Goal: Task Accomplishment & Management: Use online tool/utility

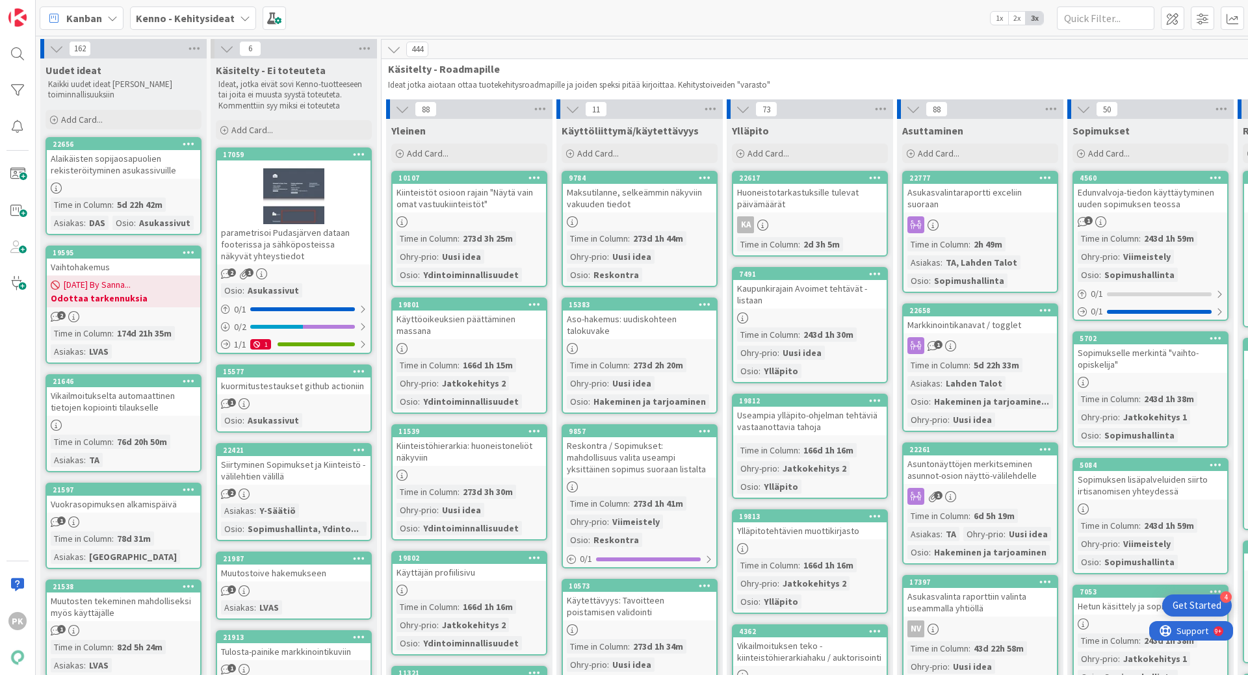
click at [184, 18] on b "Kenno - Kehitysideat" at bounding box center [185, 18] width 99 height 13
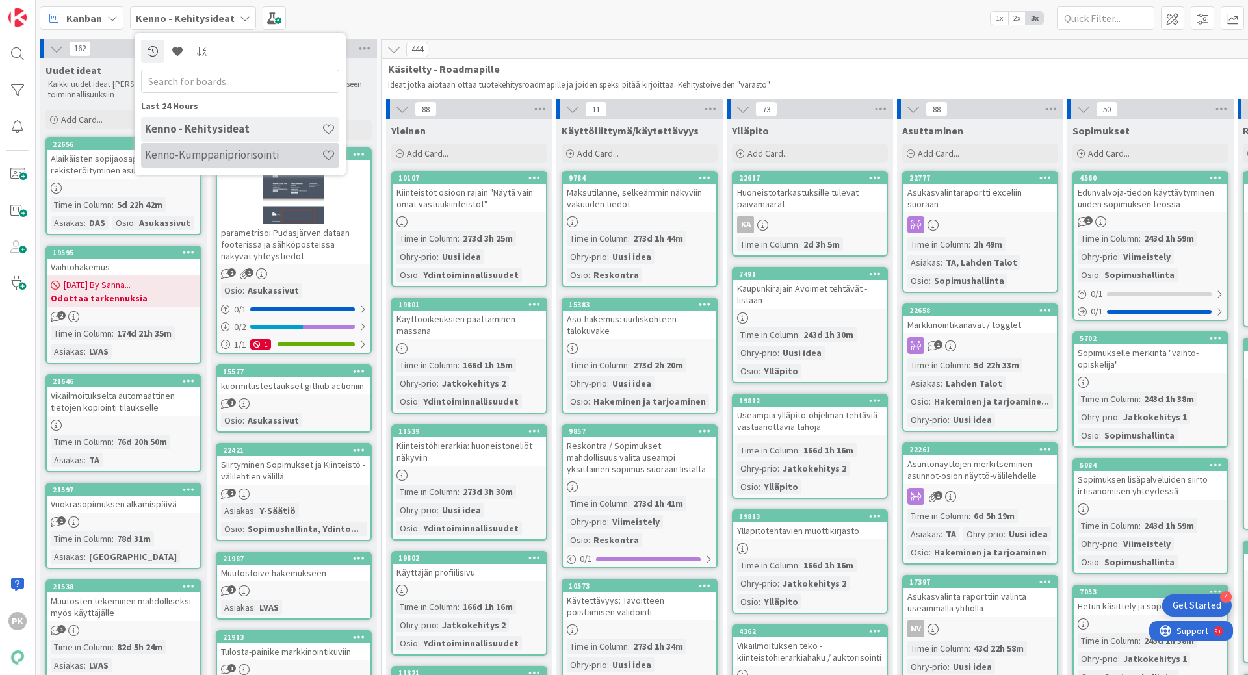
click at [188, 162] on div "Kenno-Kumppanipriorisointi" at bounding box center [240, 155] width 198 height 25
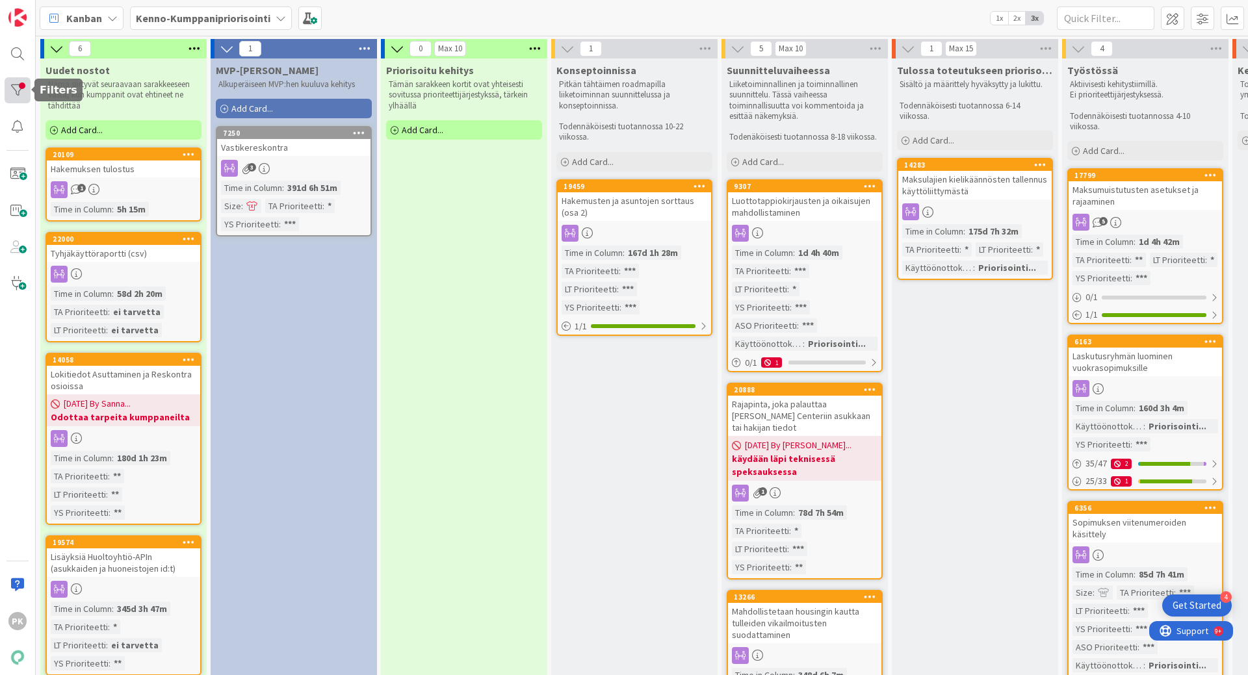
click at [13, 86] on div at bounding box center [18, 90] width 26 height 26
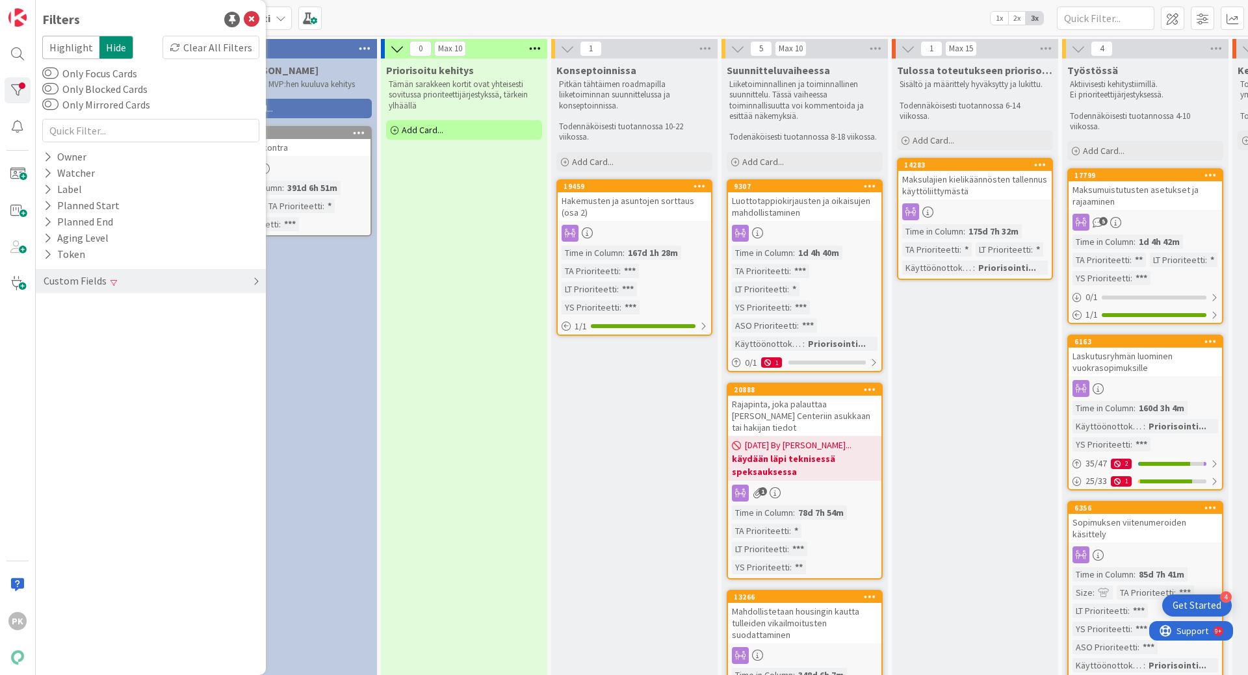
click at [77, 283] on div "Custom Fields" at bounding box center [75, 281] width 66 height 16
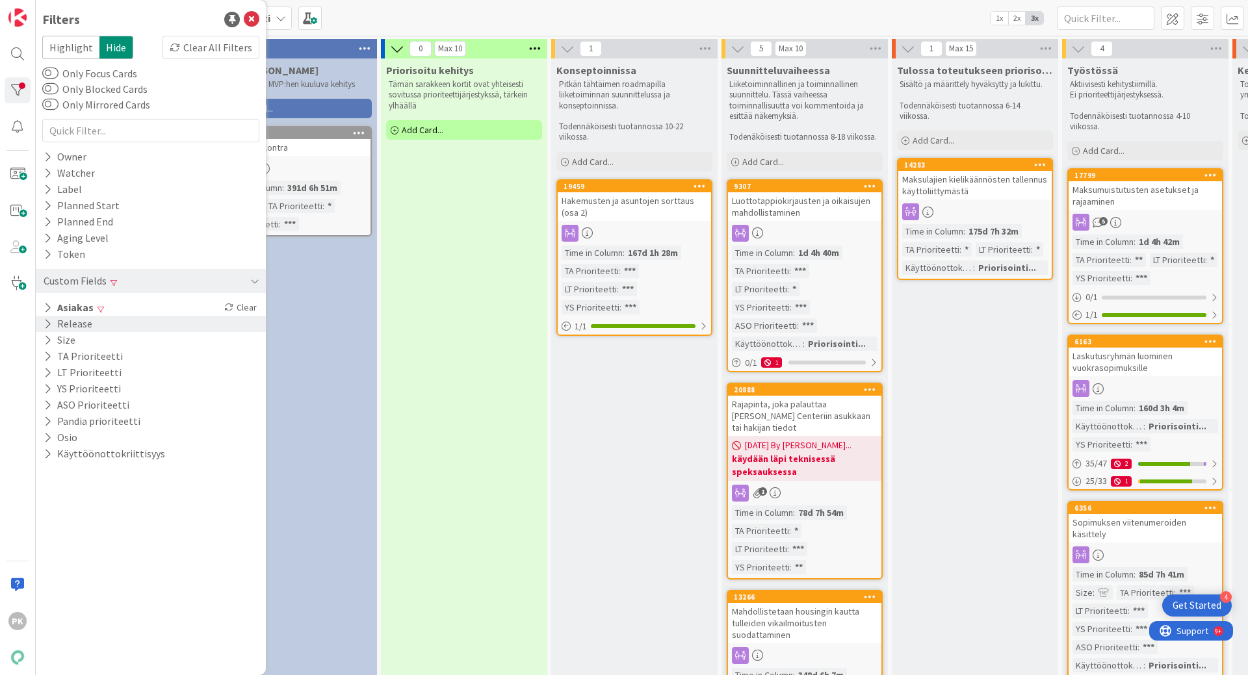
click at [61, 321] on button "Release" at bounding box center [67, 324] width 51 height 16
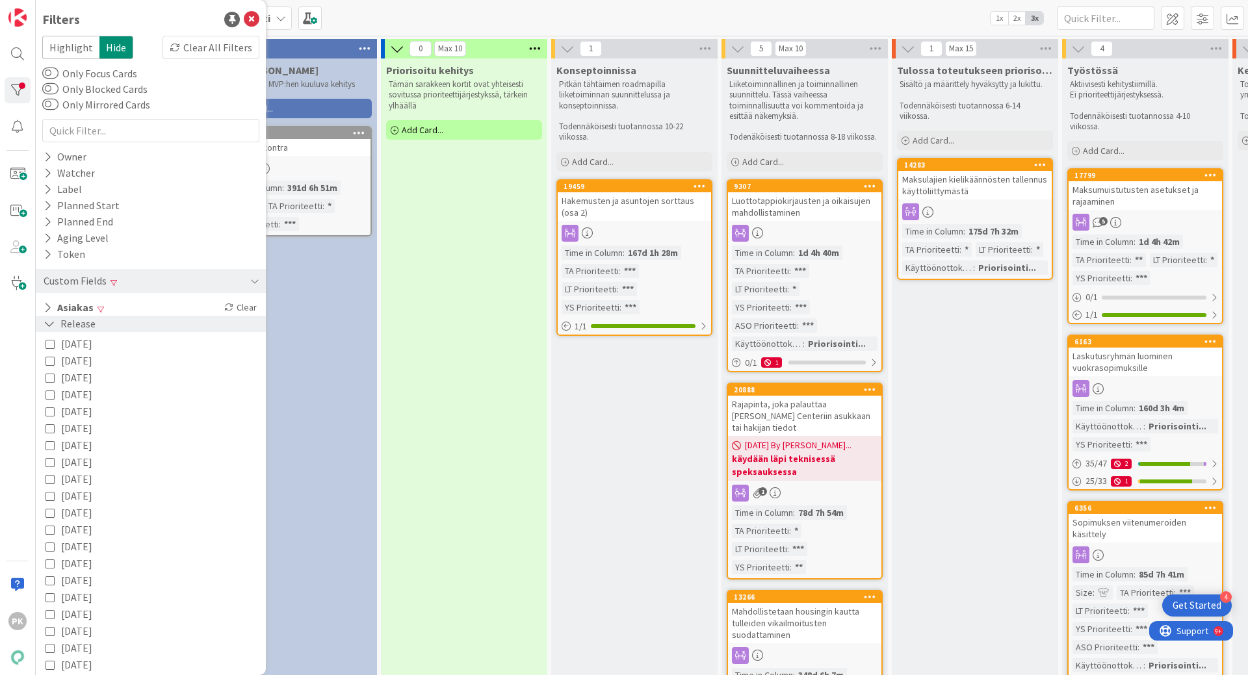
click at [53, 318] on icon at bounding box center [50, 323] width 12 height 11
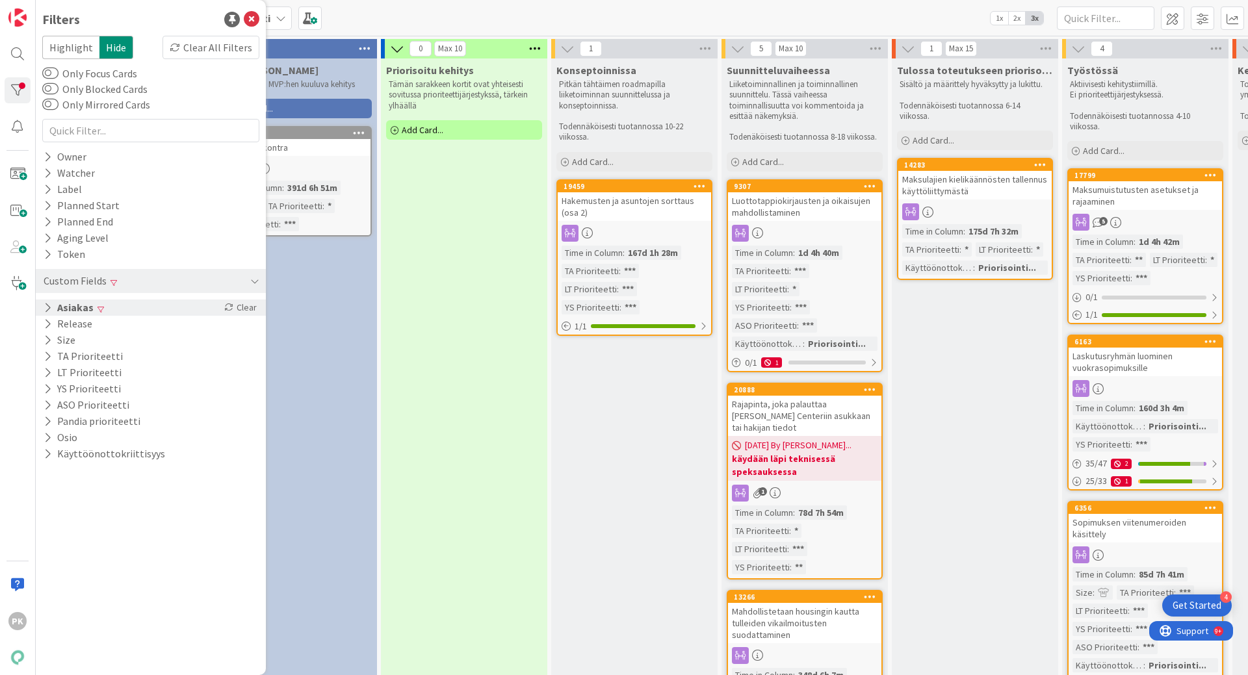
click at [62, 310] on button "Asiakas" at bounding box center [68, 308] width 53 height 16
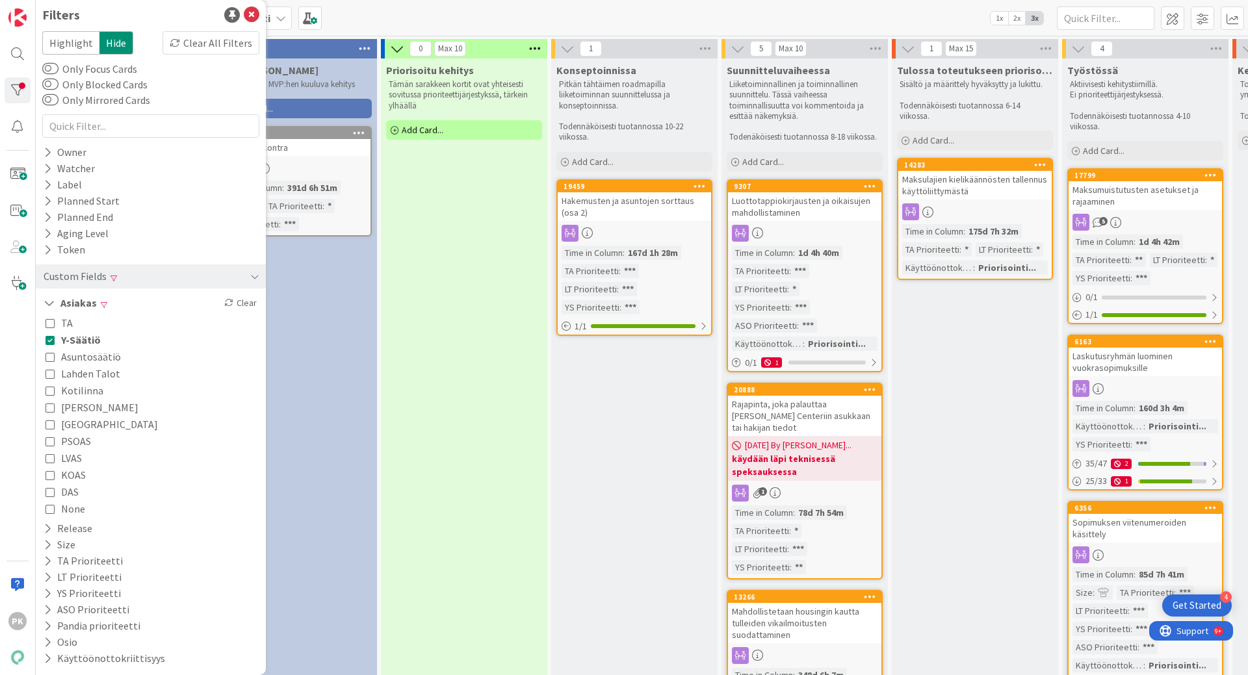
scroll to position [6, 0]
click at [50, 326] on icon at bounding box center [49, 321] width 9 height 9
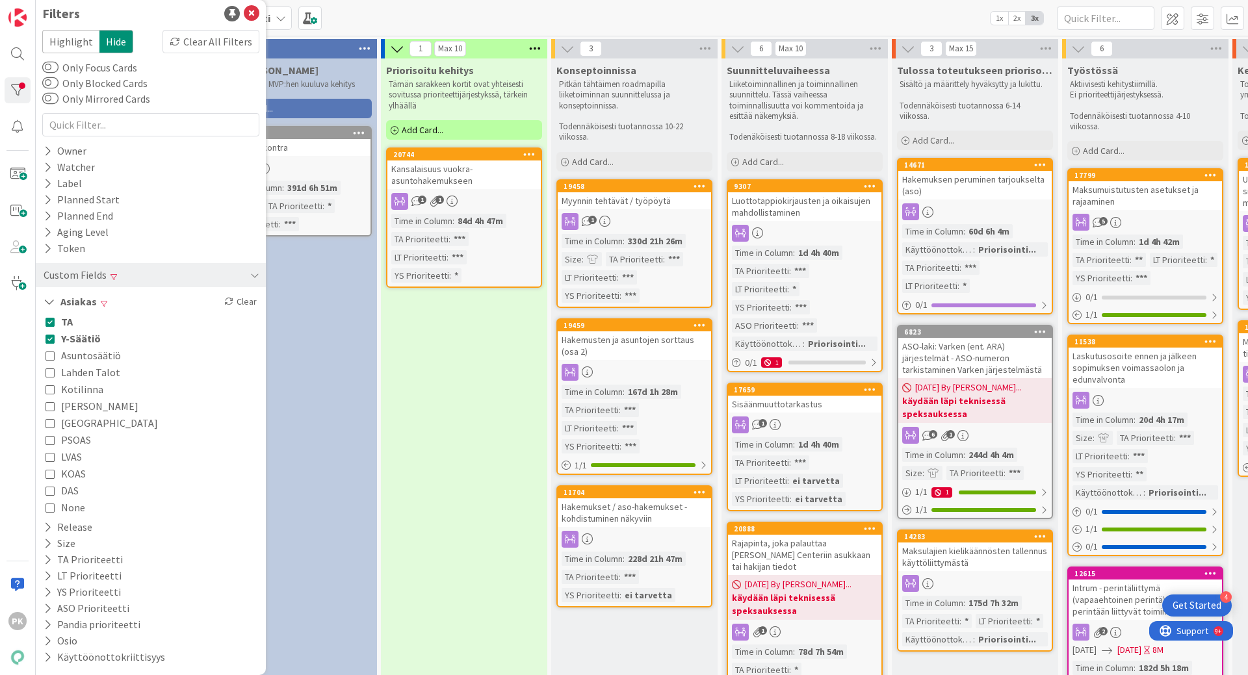
click at [50, 352] on icon at bounding box center [49, 355] width 9 height 9
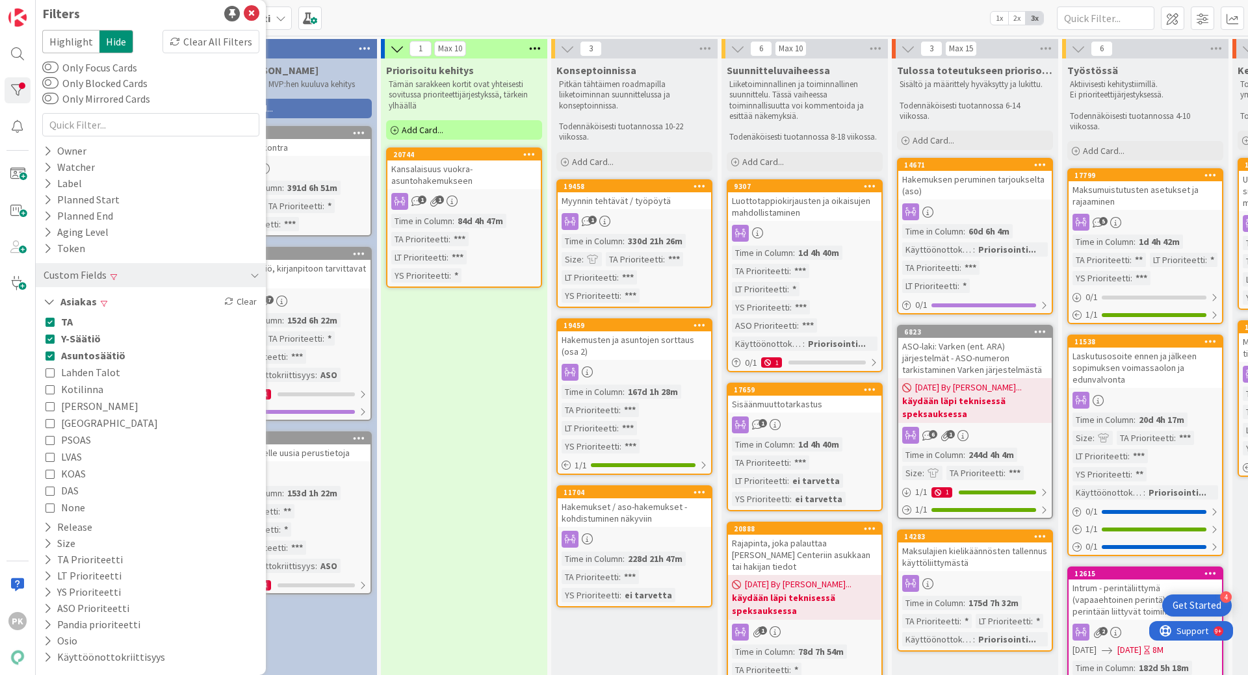
click at [51, 373] on icon at bounding box center [49, 372] width 9 height 9
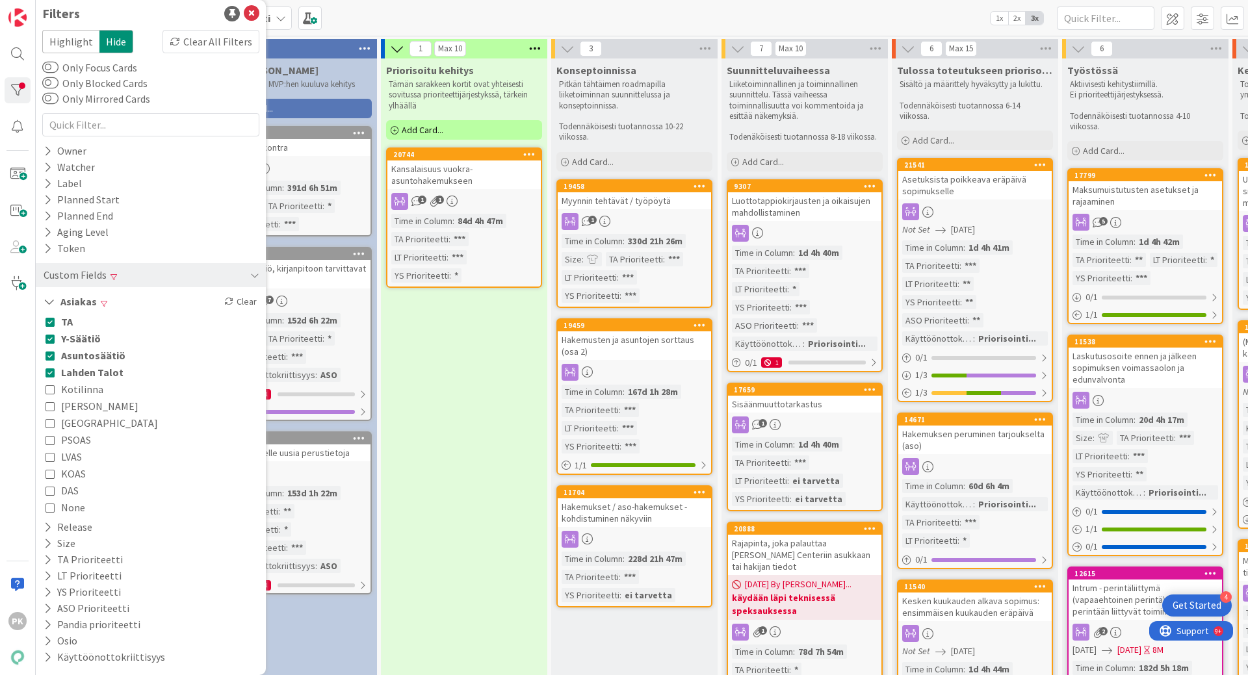
click at [48, 387] on icon at bounding box center [49, 389] width 9 height 9
click at [49, 403] on icon at bounding box center [49, 406] width 9 height 9
click at [50, 420] on icon at bounding box center [49, 423] width 9 height 9
click at [52, 438] on icon at bounding box center [49, 439] width 9 height 9
click at [50, 455] on icon at bounding box center [49, 456] width 9 height 9
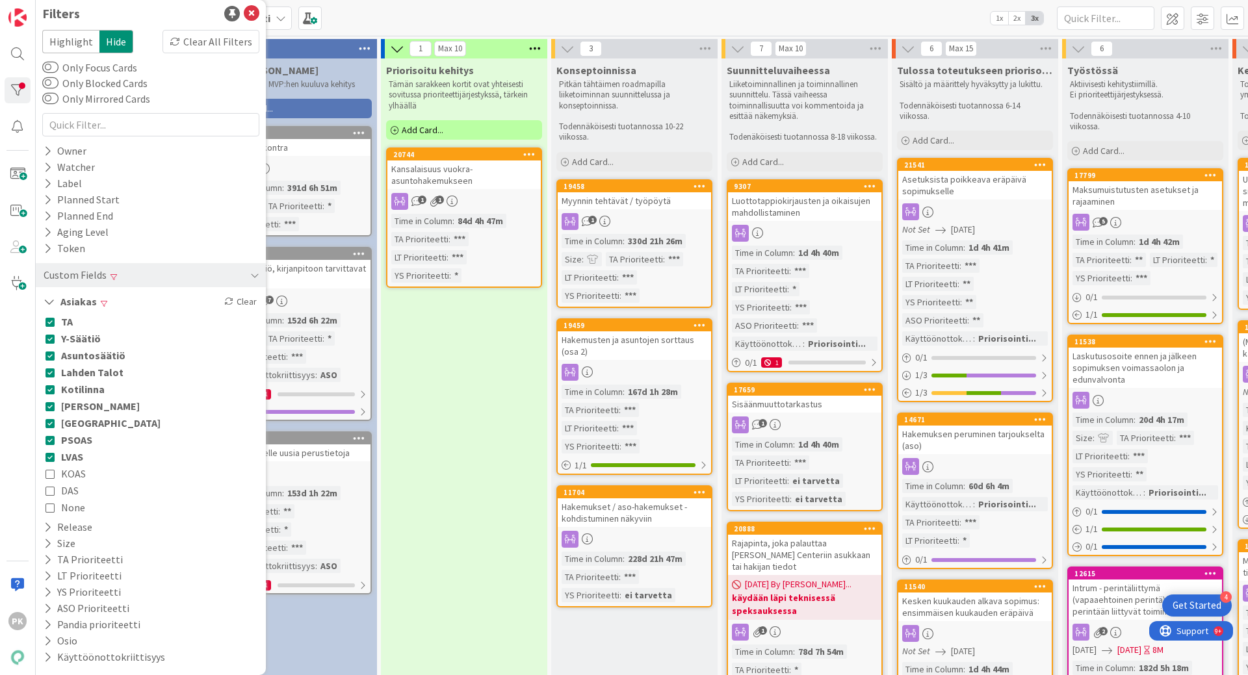
click at [52, 475] on icon at bounding box center [49, 473] width 9 height 9
click at [52, 489] on icon at bounding box center [49, 490] width 9 height 9
click at [53, 504] on icon at bounding box center [49, 507] width 9 height 9
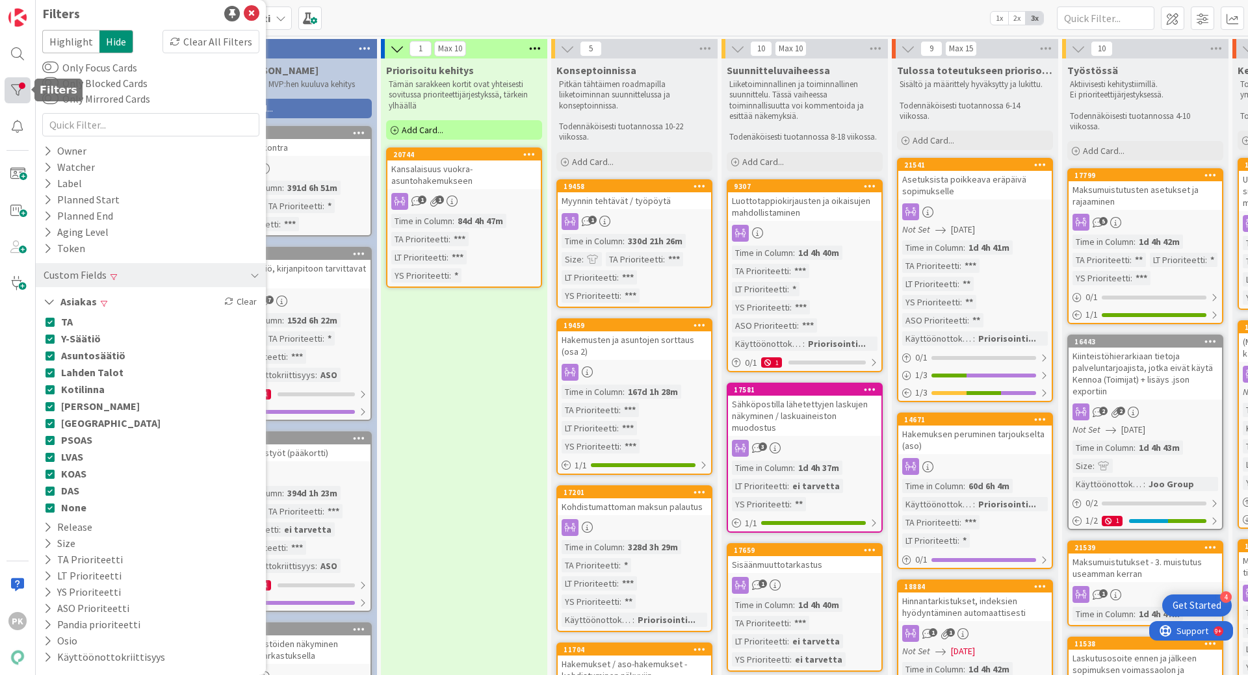
click at [21, 89] on div at bounding box center [18, 90] width 26 height 26
click at [244, 8] on icon at bounding box center [252, 14] width 16 height 16
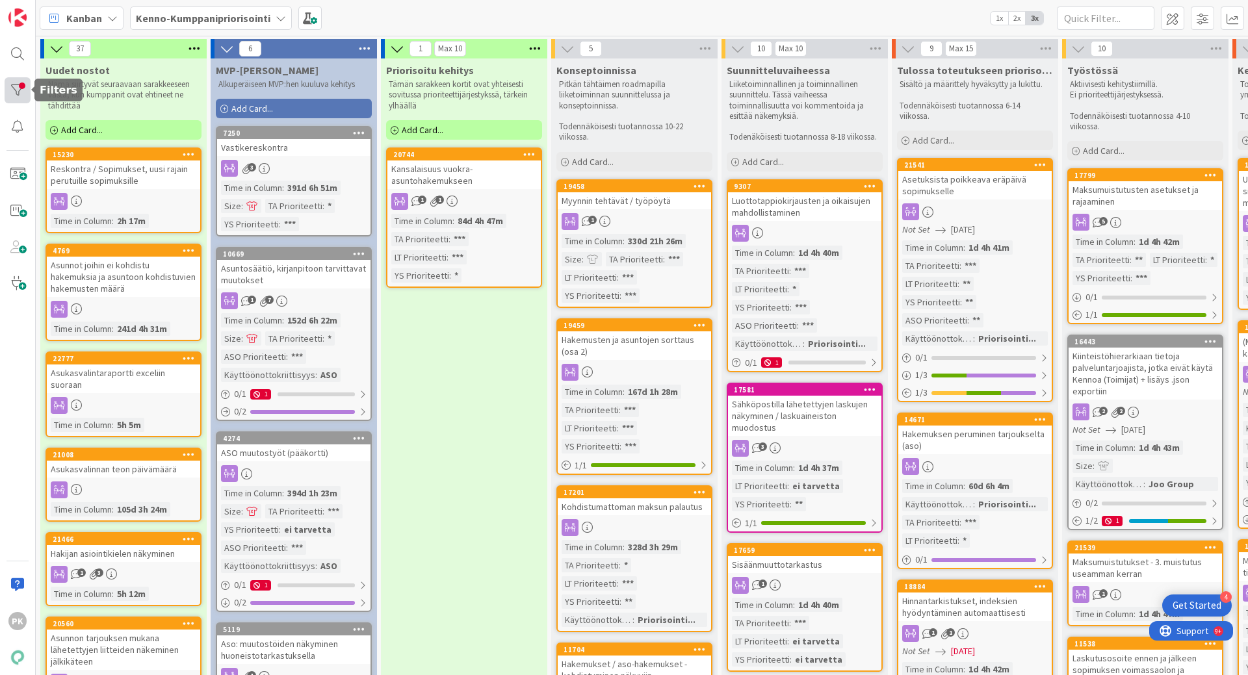
click at [19, 81] on div at bounding box center [18, 90] width 26 height 26
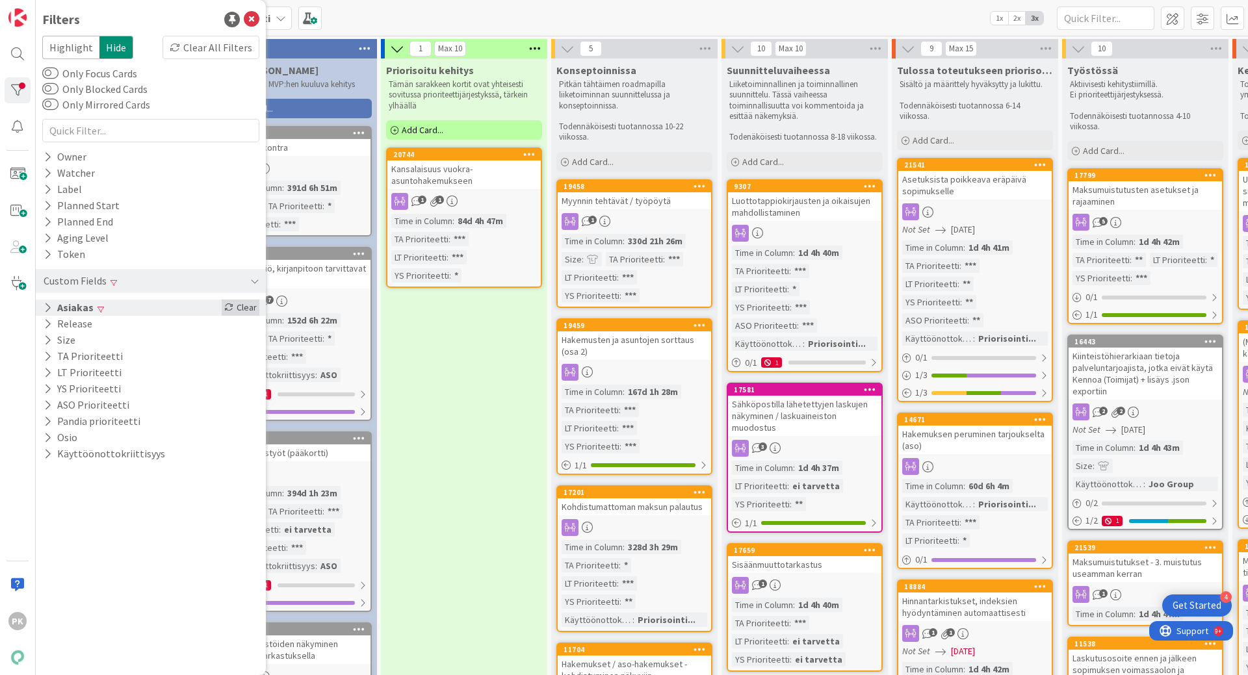
click at [231, 308] on icon at bounding box center [228, 307] width 9 height 9
click at [246, 23] on icon at bounding box center [252, 20] width 16 height 16
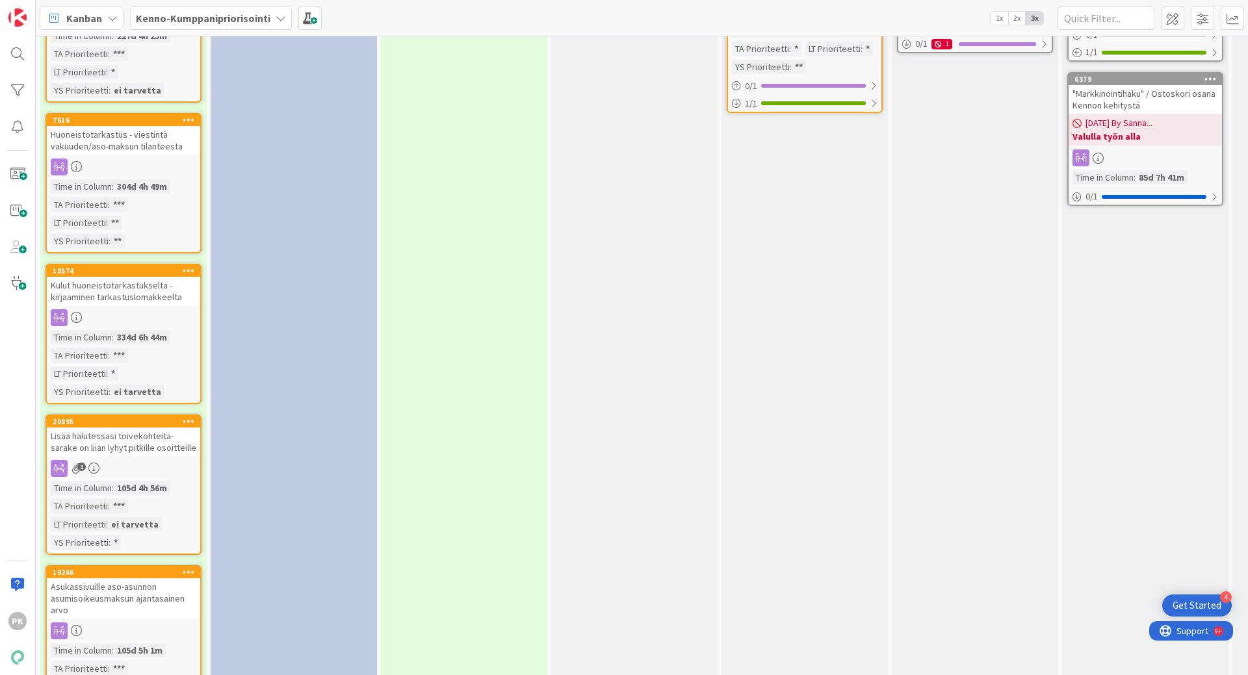
scroll to position [1950, 0]
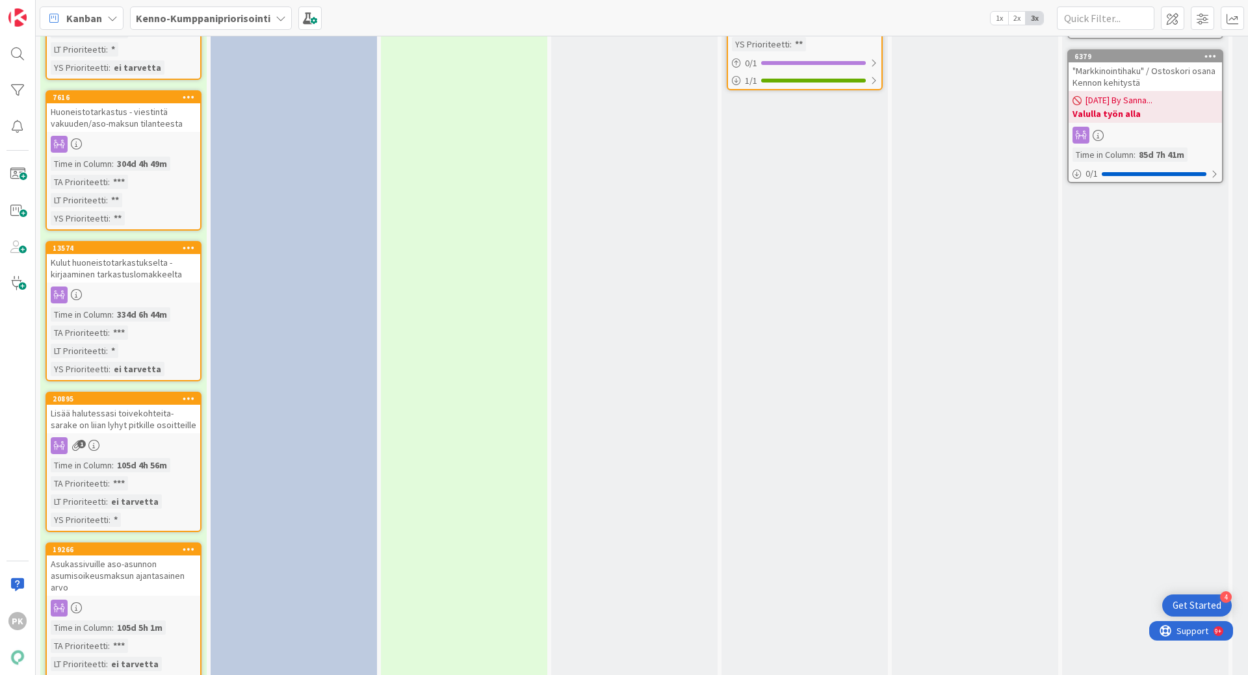
click at [109, 257] on div "Kulut huoneistotarkastukselta - kirjaaminen tarkastuslomakkeelta" at bounding box center [123, 268] width 153 height 29
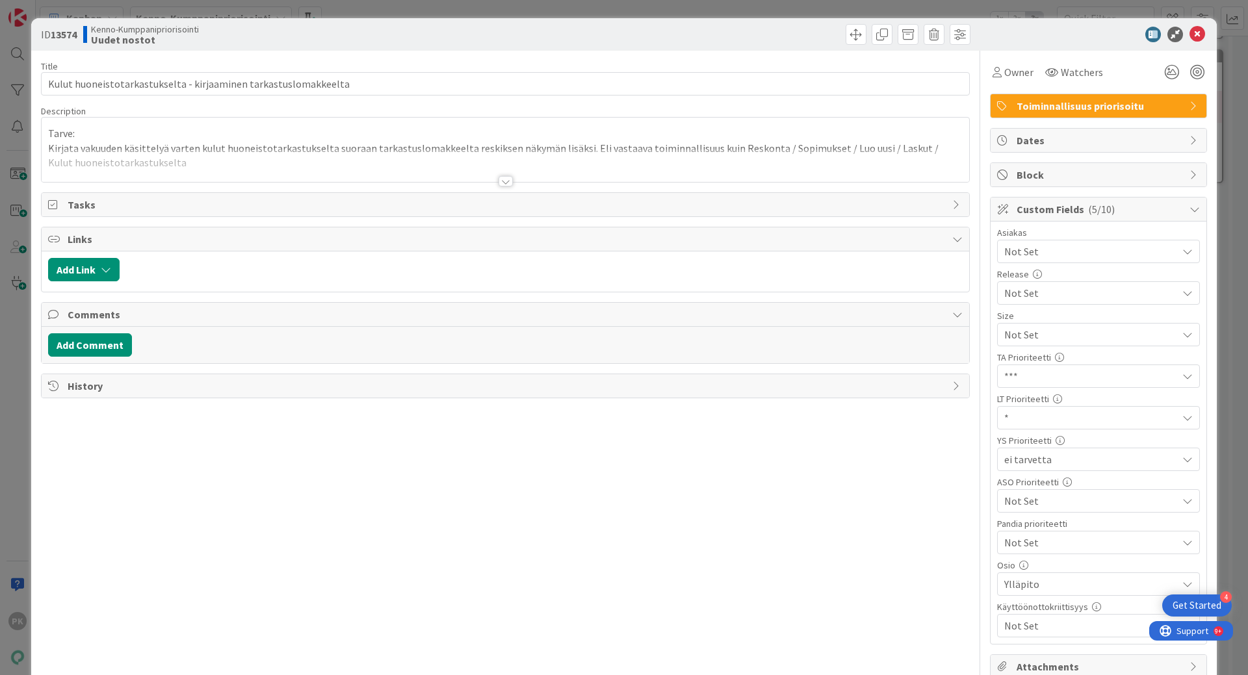
click at [498, 180] on div at bounding box center [505, 181] width 14 height 10
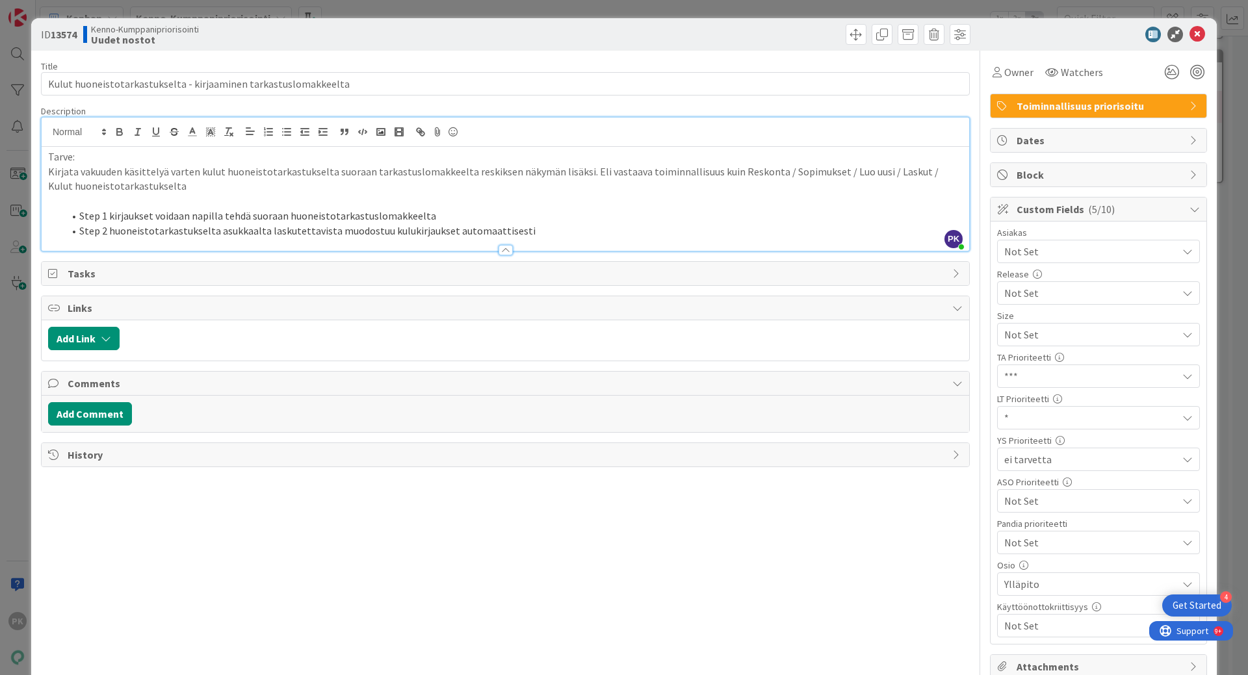
click at [1179, 27] on div at bounding box center [1092, 35] width 230 height 16
click at [1189, 29] on icon at bounding box center [1197, 35] width 16 height 16
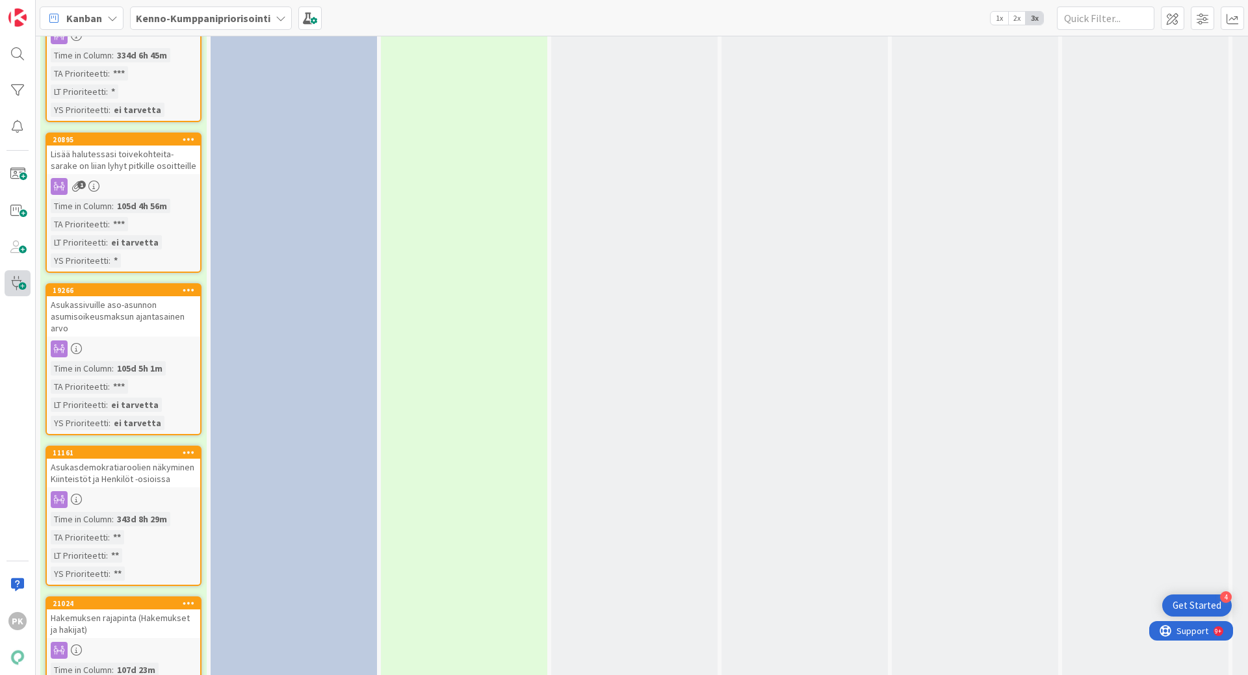
scroll to position [2210, 0]
